Goal: Find contact information: Find contact information

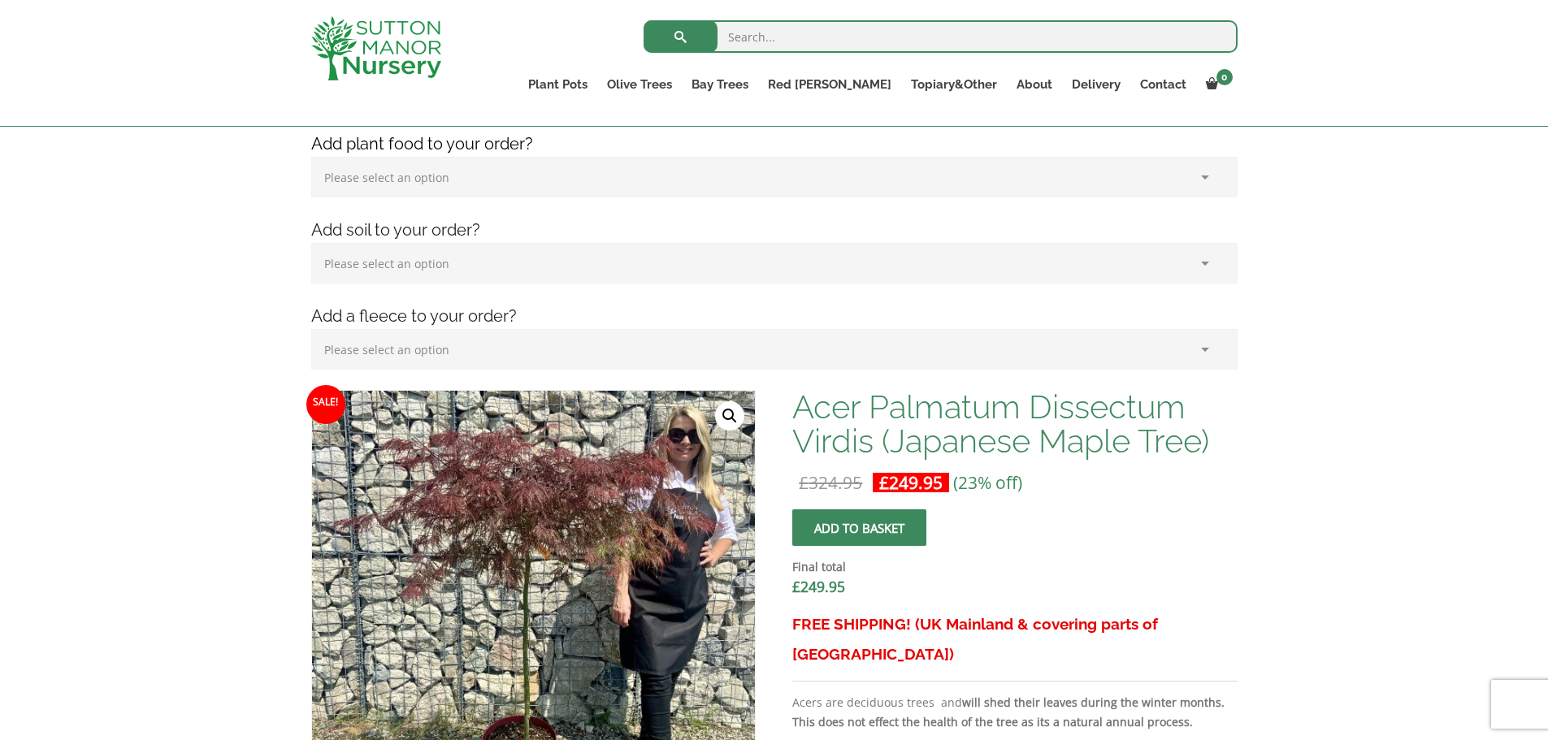
click at [377, 33] on img at bounding box center [376, 48] width 130 height 64
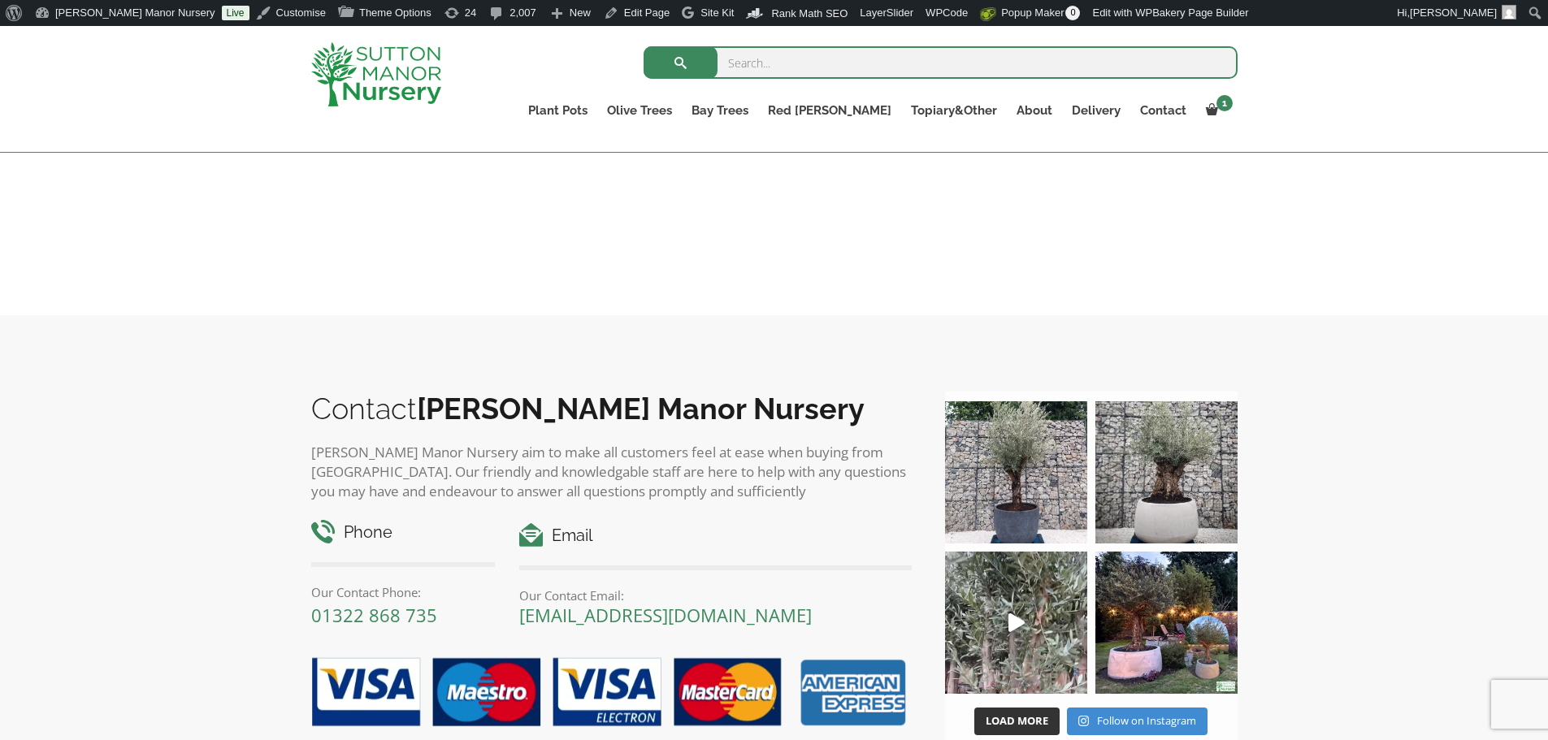
scroll to position [2508, 0]
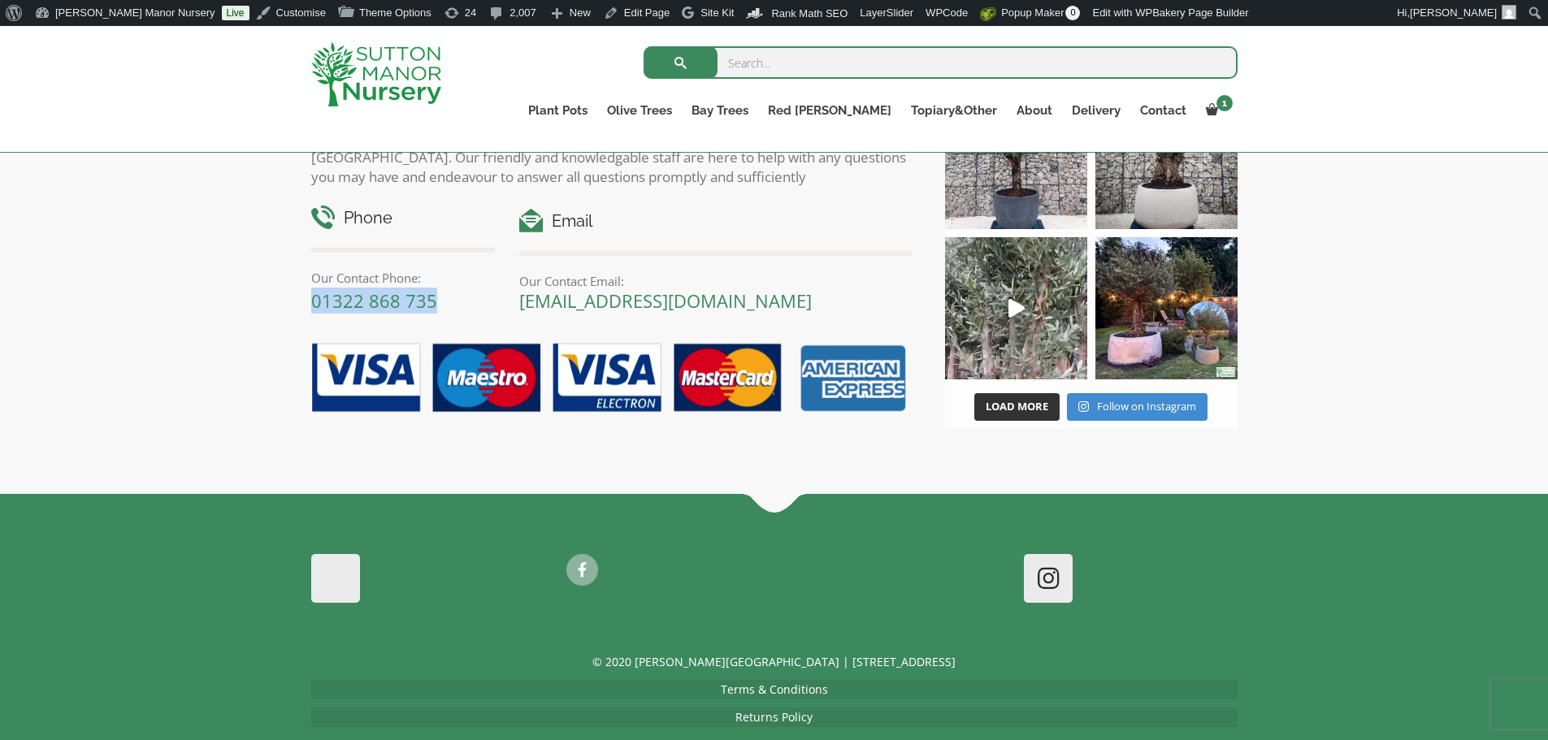
drag, startPoint x: 310, startPoint y: 262, endPoint x: 435, endPoint y: 276, distance: 125.2
click at [435, 288] on p "01322 868 735" at bounding box center [403, 301] width 184 height 26
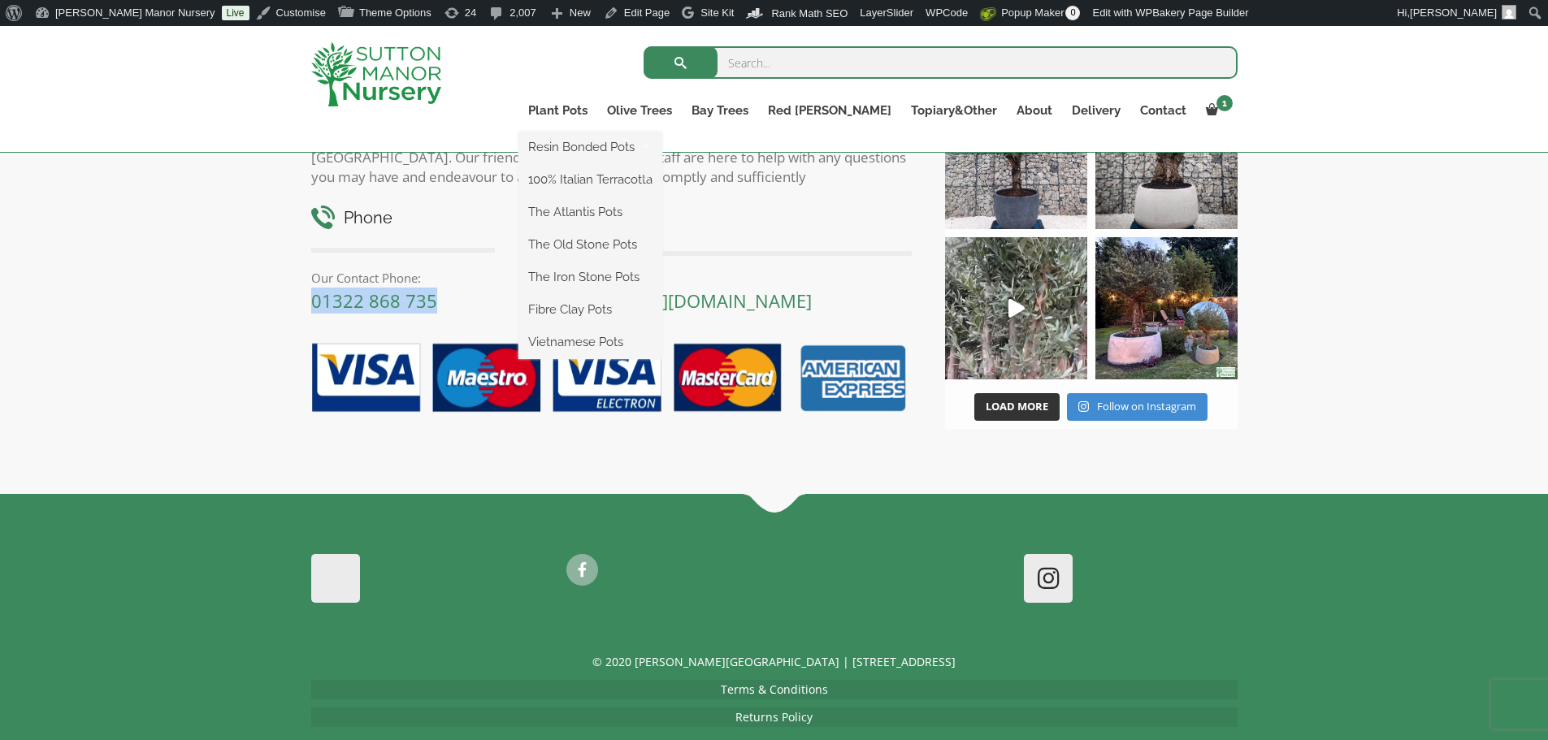
copy link "01322 868 735"
